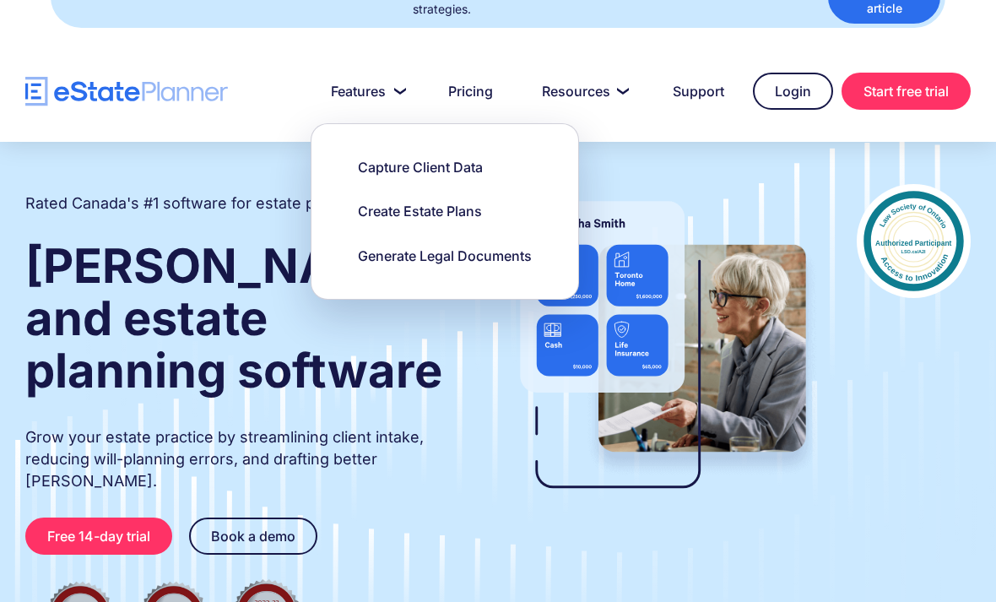
scroll to position [47, 0]
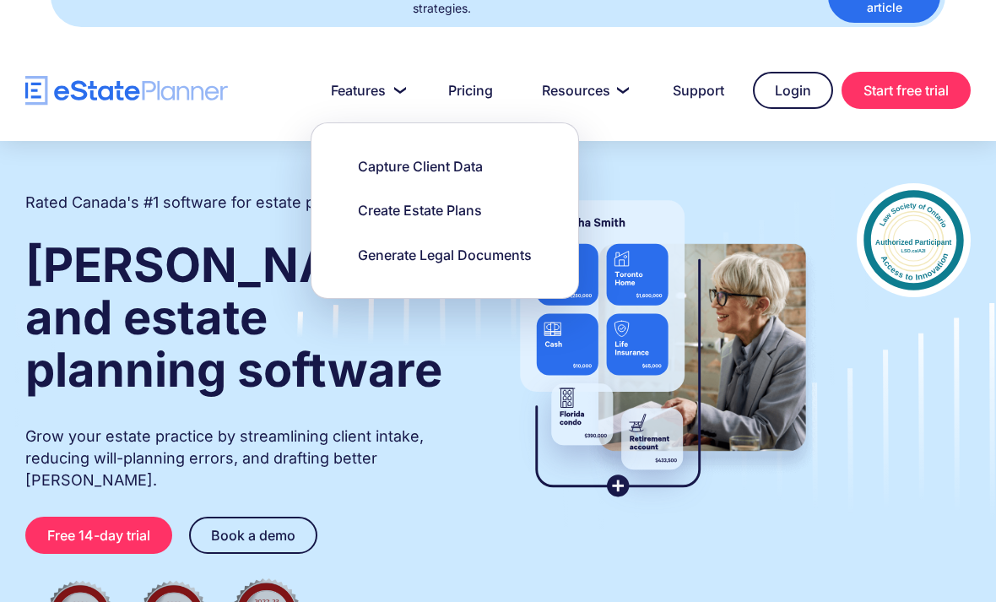
click at [474, 78] on link "Pricing" at bounding box center [470, 90] width 85 height 34
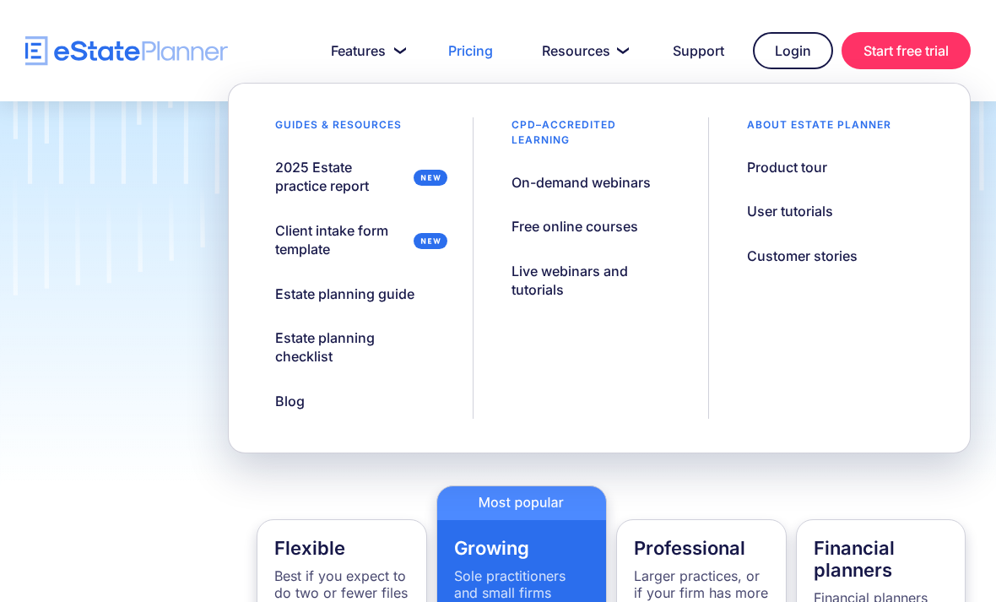
click at [319, 240] on div "Client intake form template" at bounding box center [340, 240] width 130 height 38
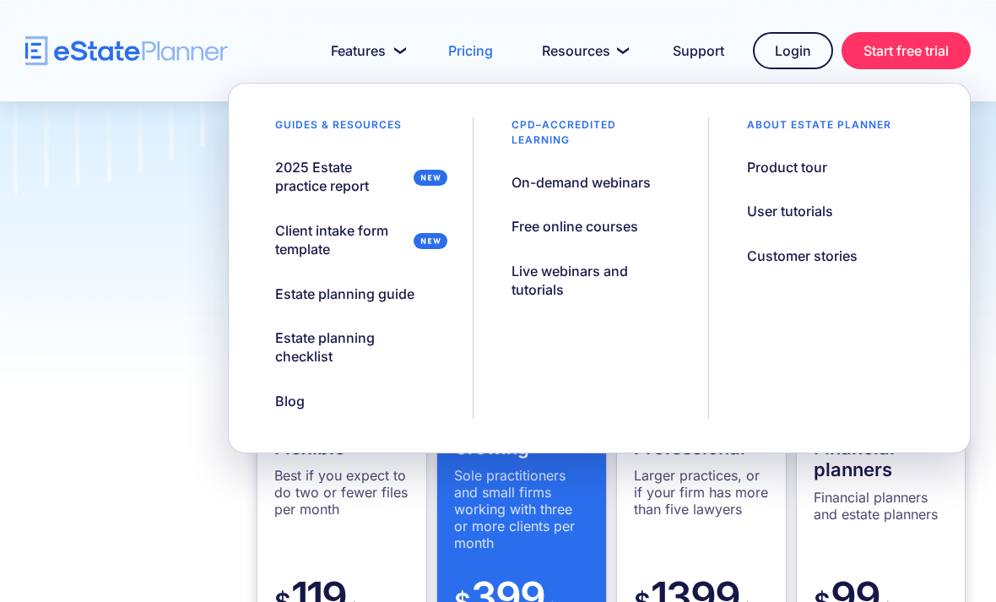
scroll to position [115, 0]
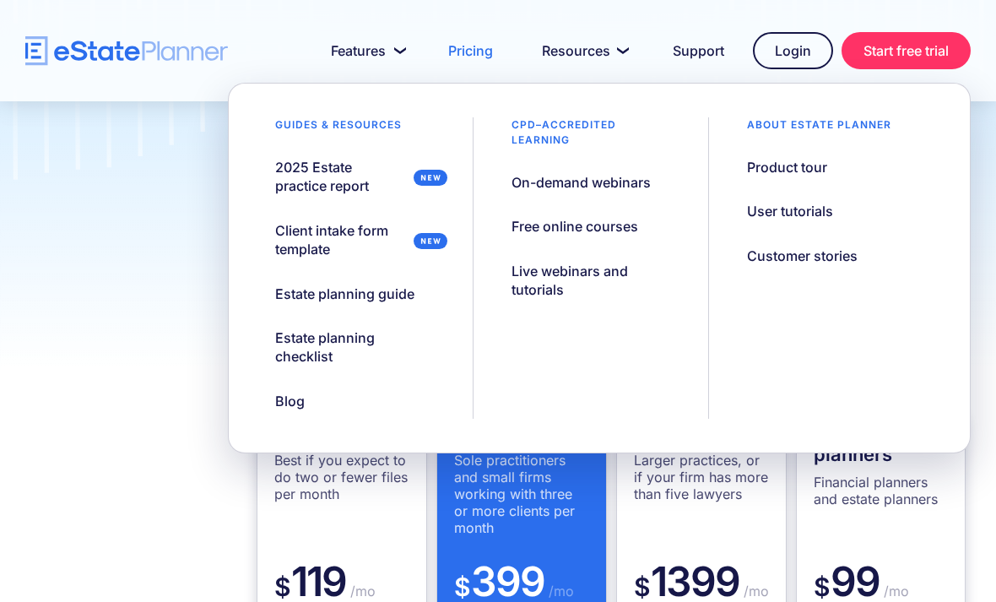
click at [296, 407] on div "Blog" at bounding box center [290, 400] width 30 height 19
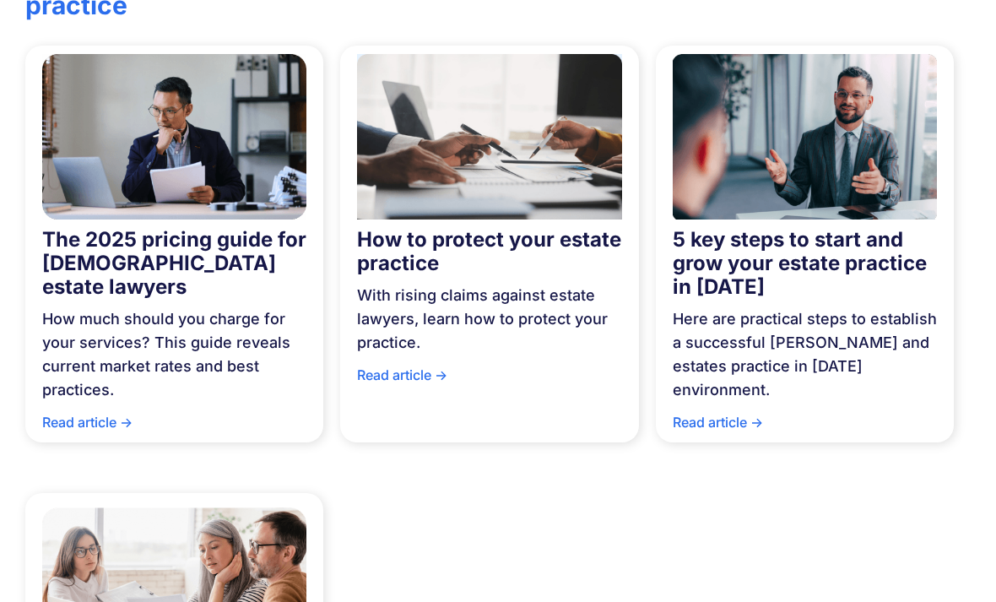
scroll to position [1065, 0]
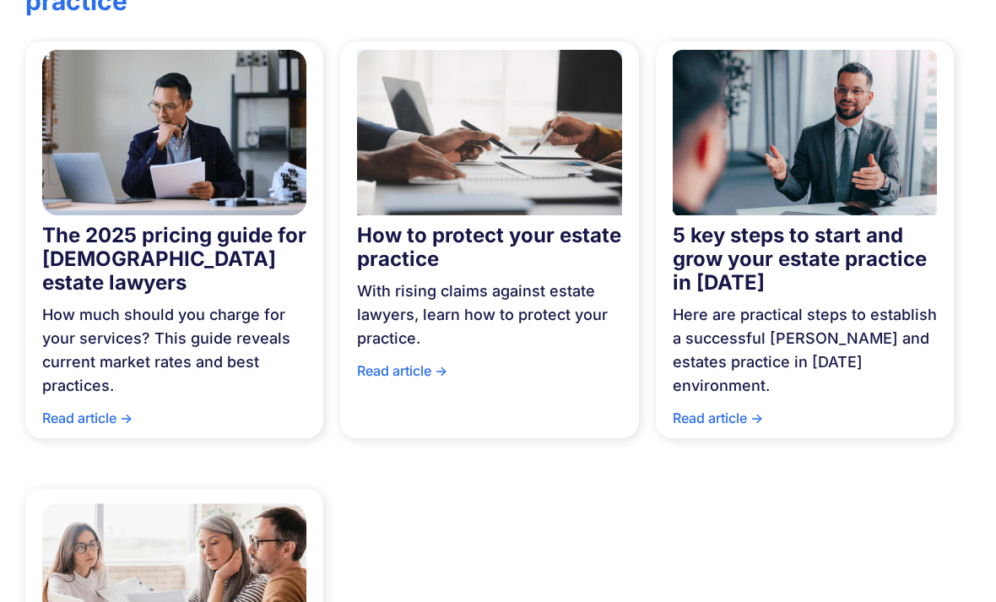
click at [804, 270] on strong "5 key steps to start and grow your estate practice in 2025" at bounding box center [799, 260] width 254 height 72
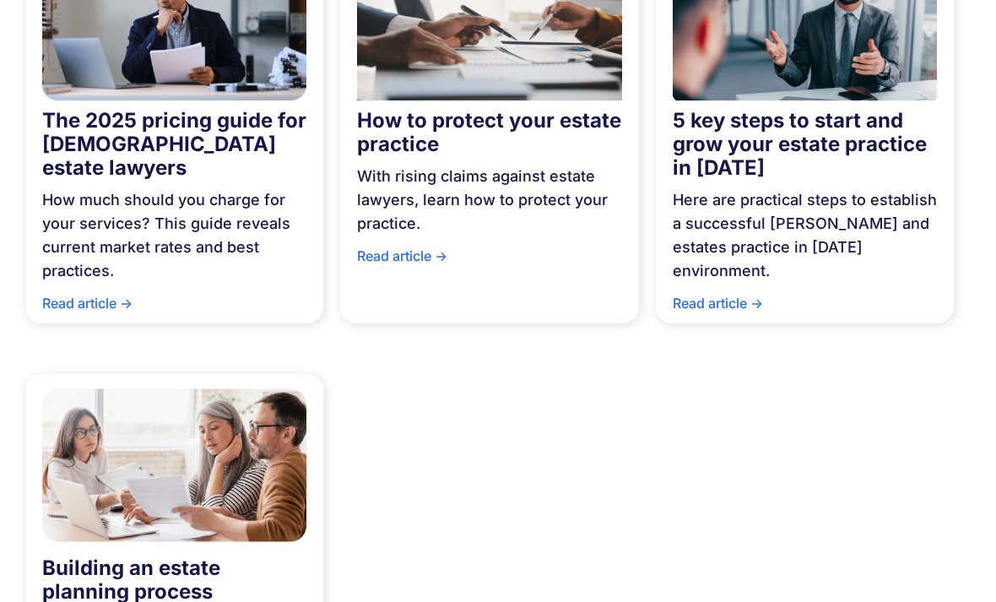
scroll to position [1180, 0]
click at [489, 122] on div "How to protect your estate practice" at bounding box center [489, 133] width 264 height 47
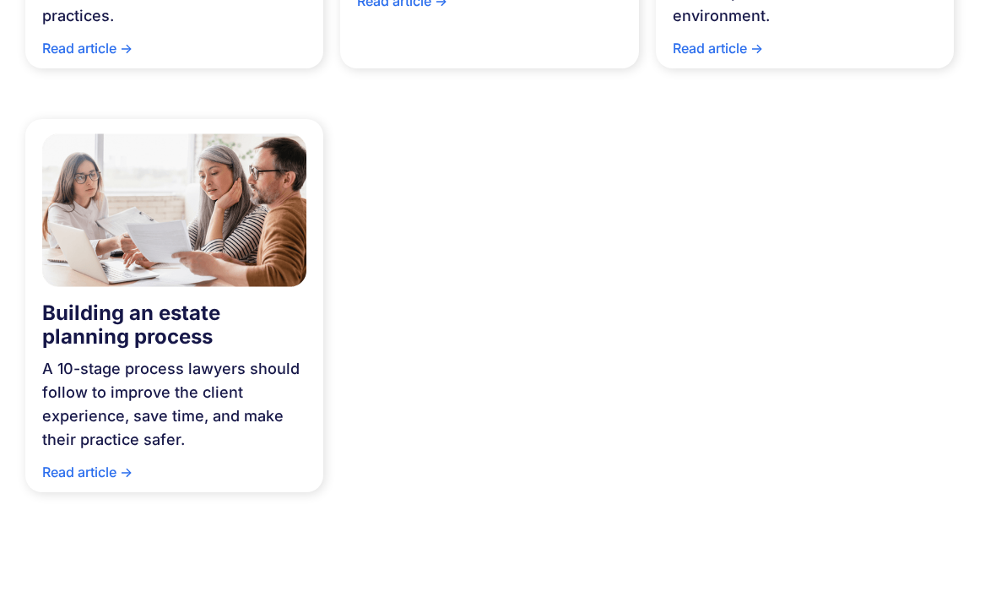
scroll to position [1436, 0]
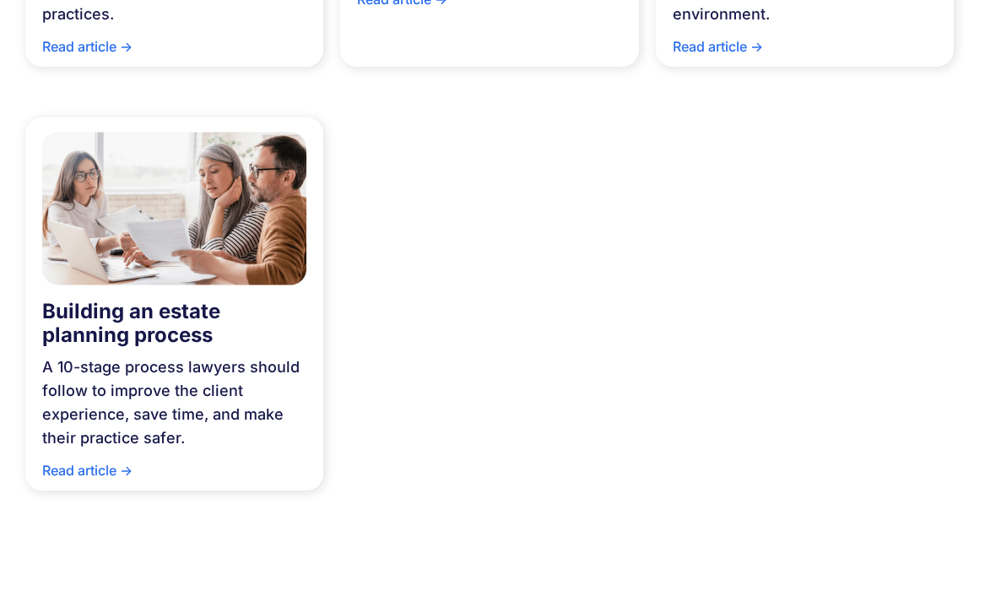
click at [94, 459] on div "Read article ->" at bounding box center [174, 475] width 264 height 32
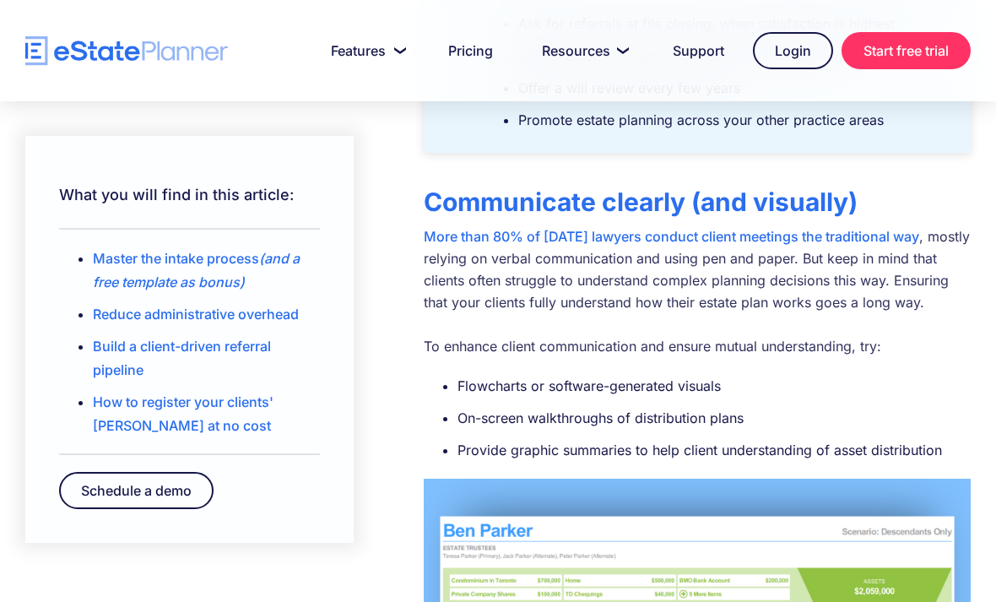
scroll to position [2238, 0]
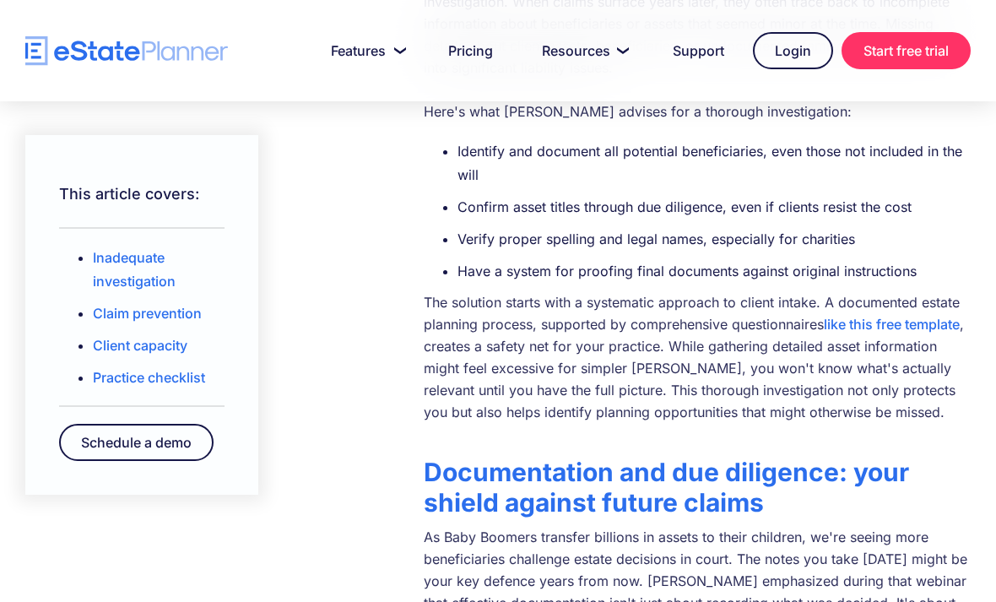
scroll to position [940, 0]
click at [874, 316] on link "like this free template" at bounding box center [891, 324] width 136 height 17
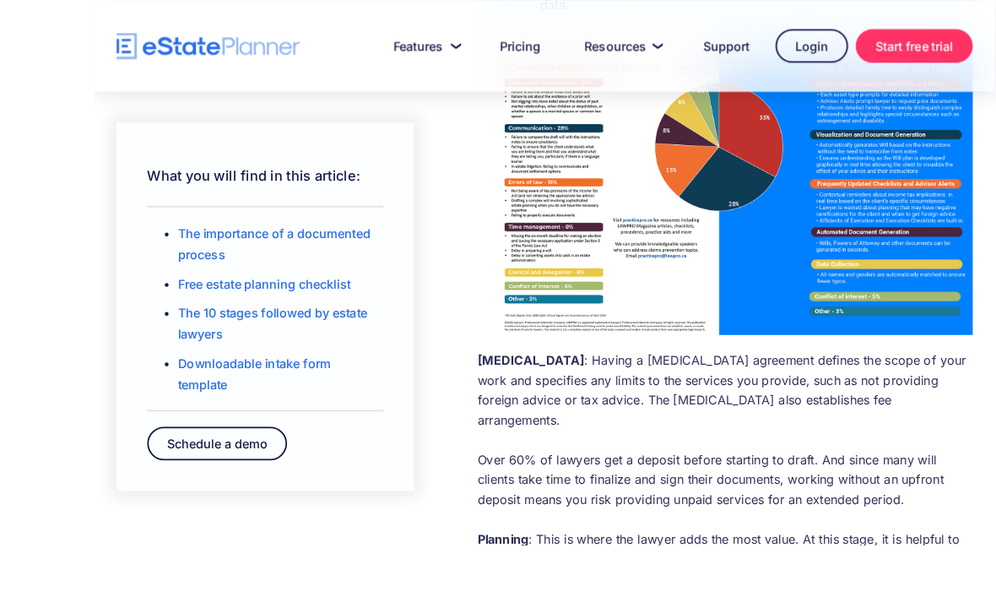
scroll to position [1442, 0]
